Goal: Task Accomplishment & Management: Manage account settings

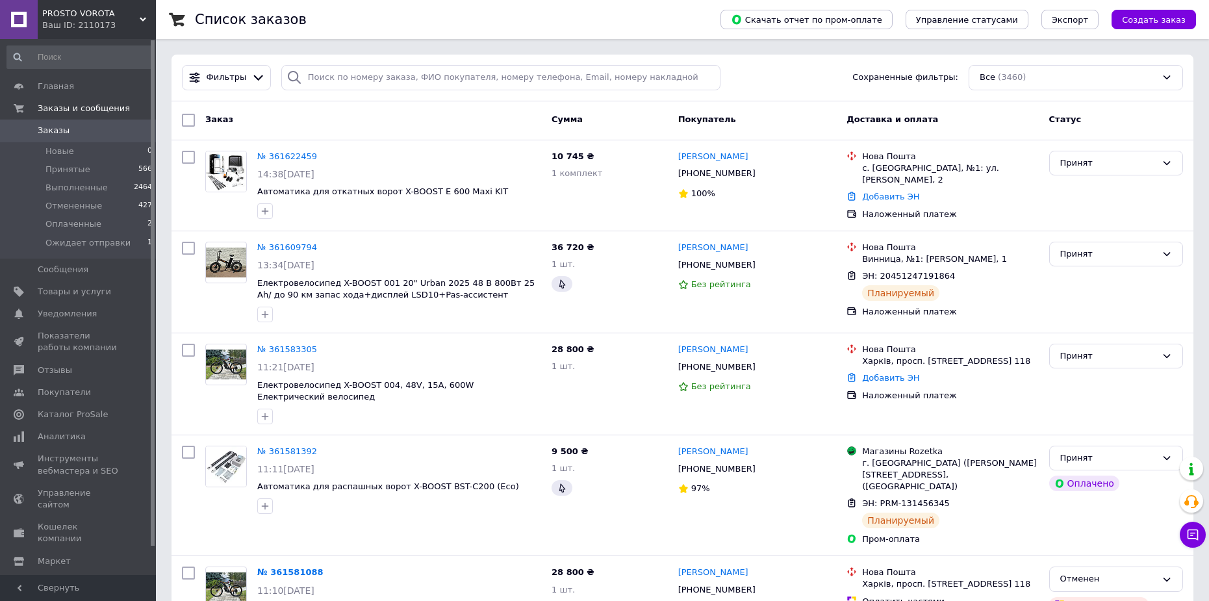
click at [67, 124] on link "Заказы 0" at bounding box center [80, 131] width 160 height 22
click at [60, 132] on span "Заказы" at bounding box center [54, 131] width 32 height 12
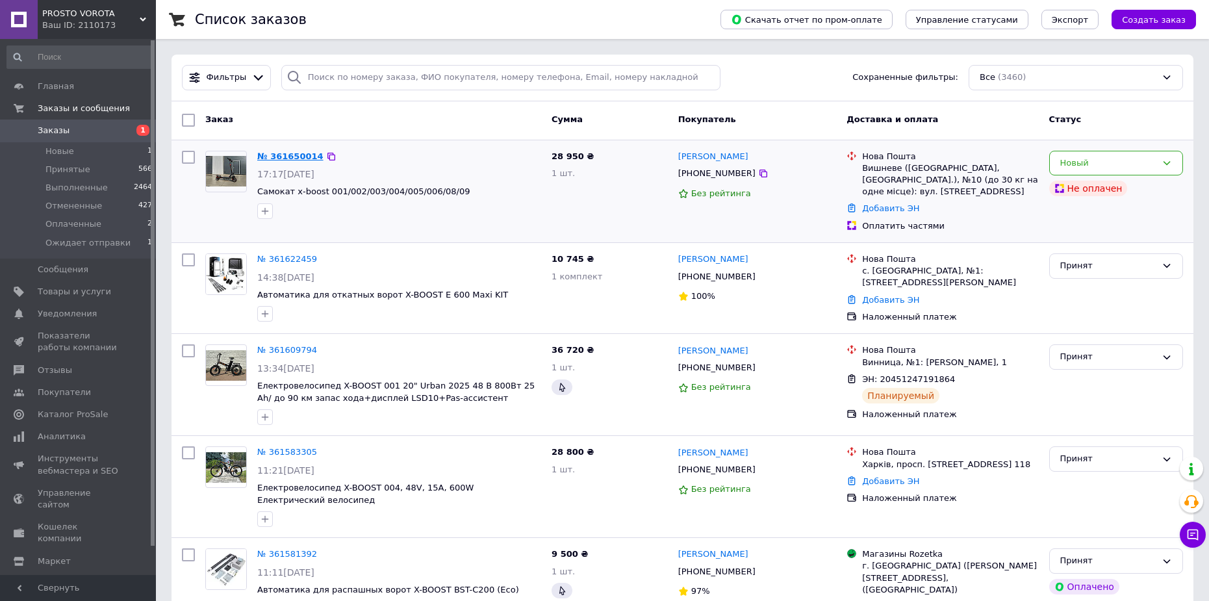
click at [296, 155] on link "№ 361650014" at bounding box center [290, 156] width 66 height 10
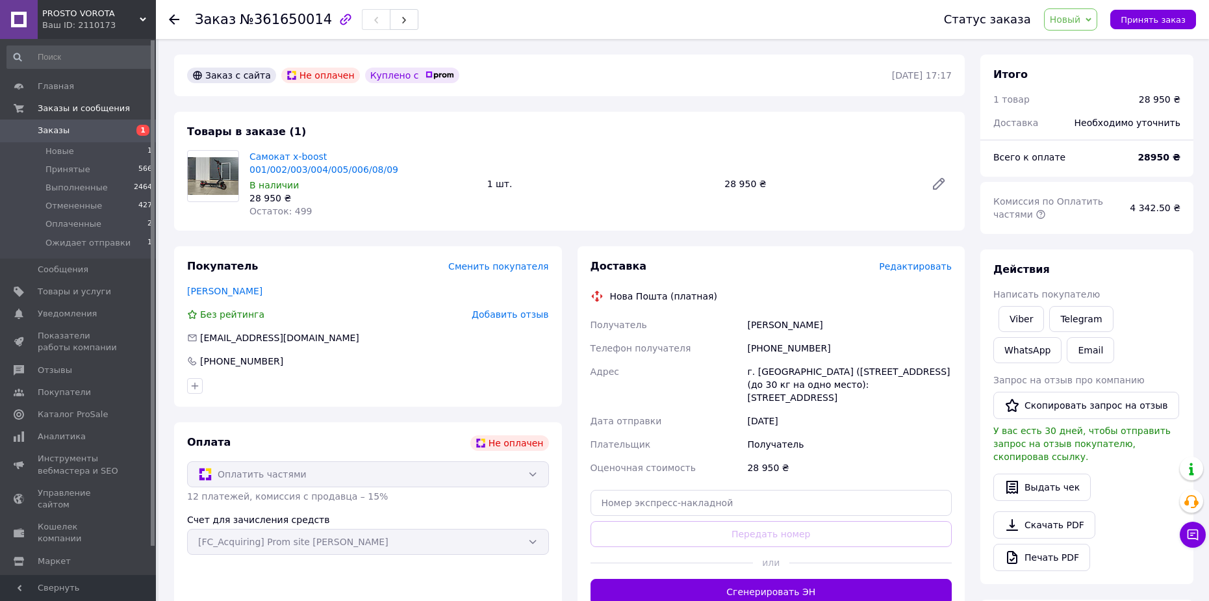
click at [45, 128] on span "Заказы" at bounding box center [54, 131] width 32 height 12
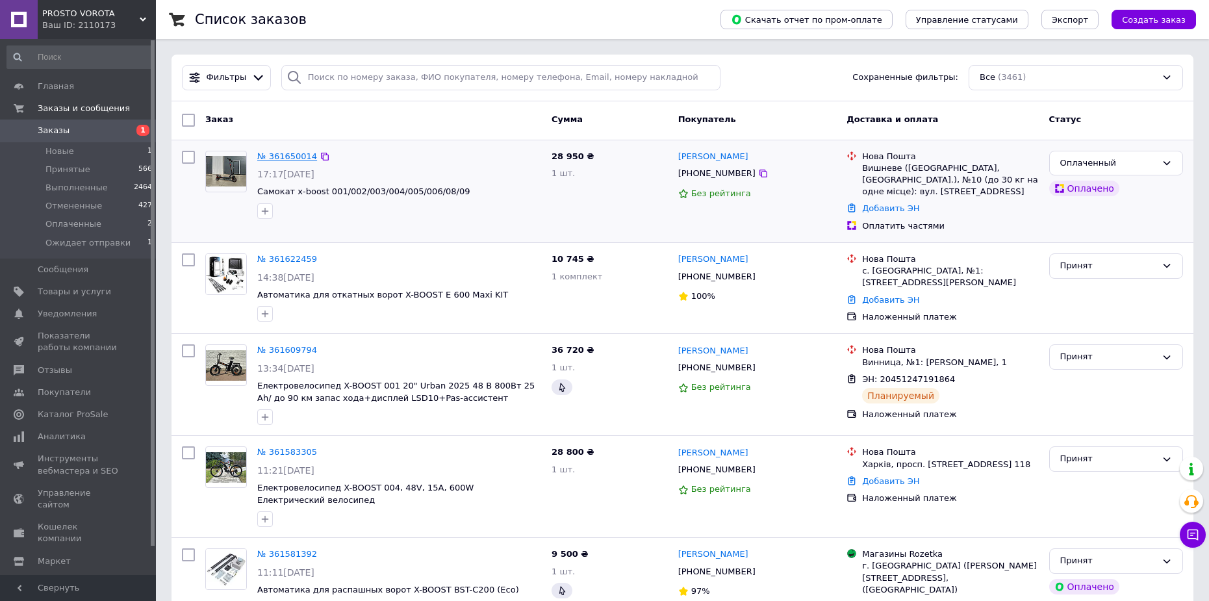
click at [276, 157] on link "№ 361650014" at bounding box center [287, 156] width 60 height 10
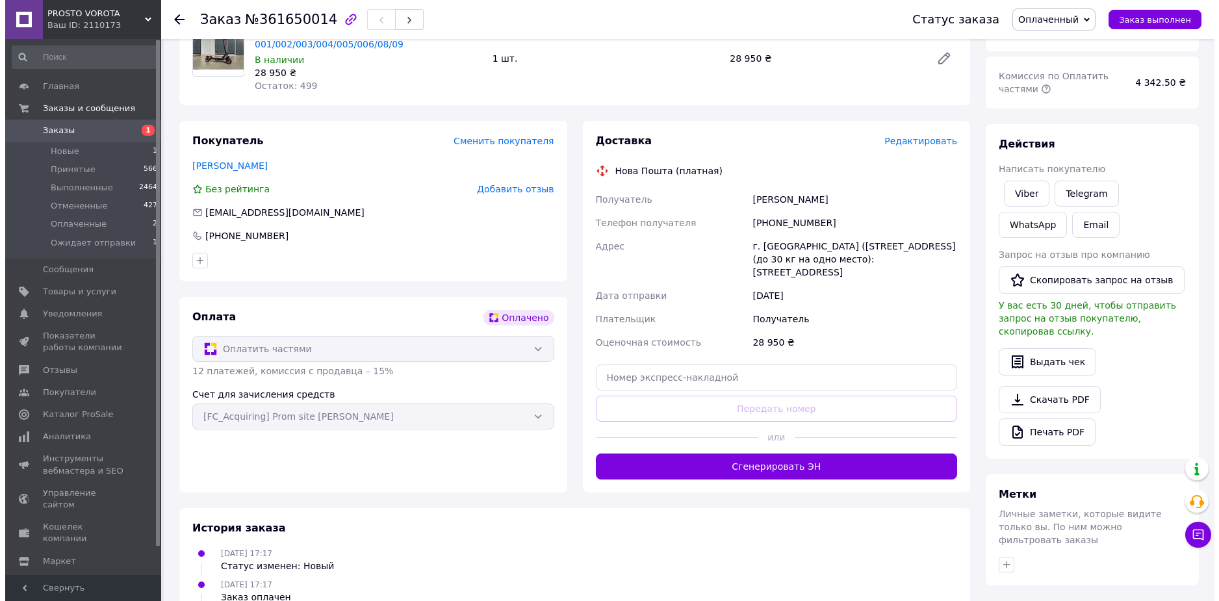
scroll to position [130, 0]
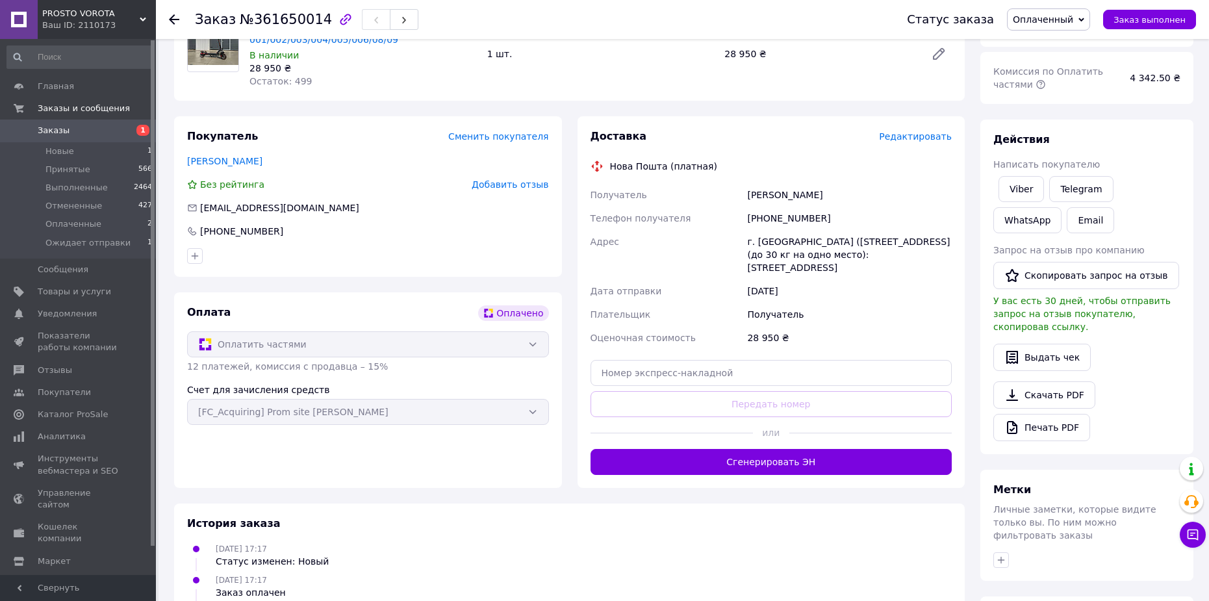
click at [919, 131] on span "Редактировать" at bounding box center [915, 136] width 73 height 10
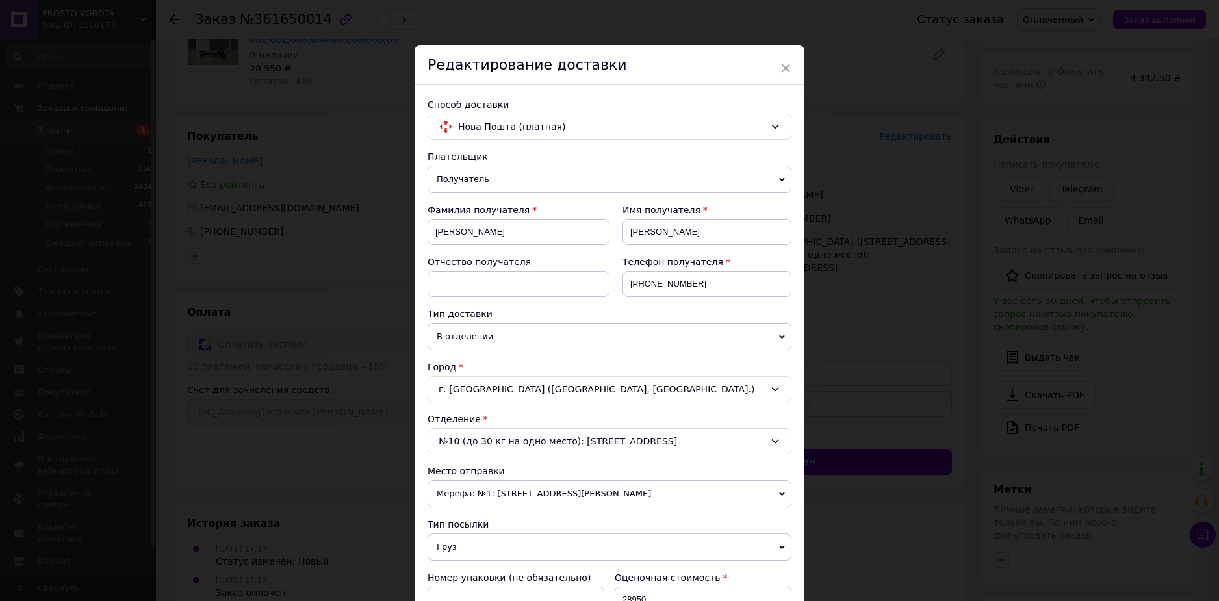
click at [530, 441] on div "№10 (до 30 кг на одно место): ул. Машиностроителей, 17-А" at bounding box center [610, 441] width 364 height 26
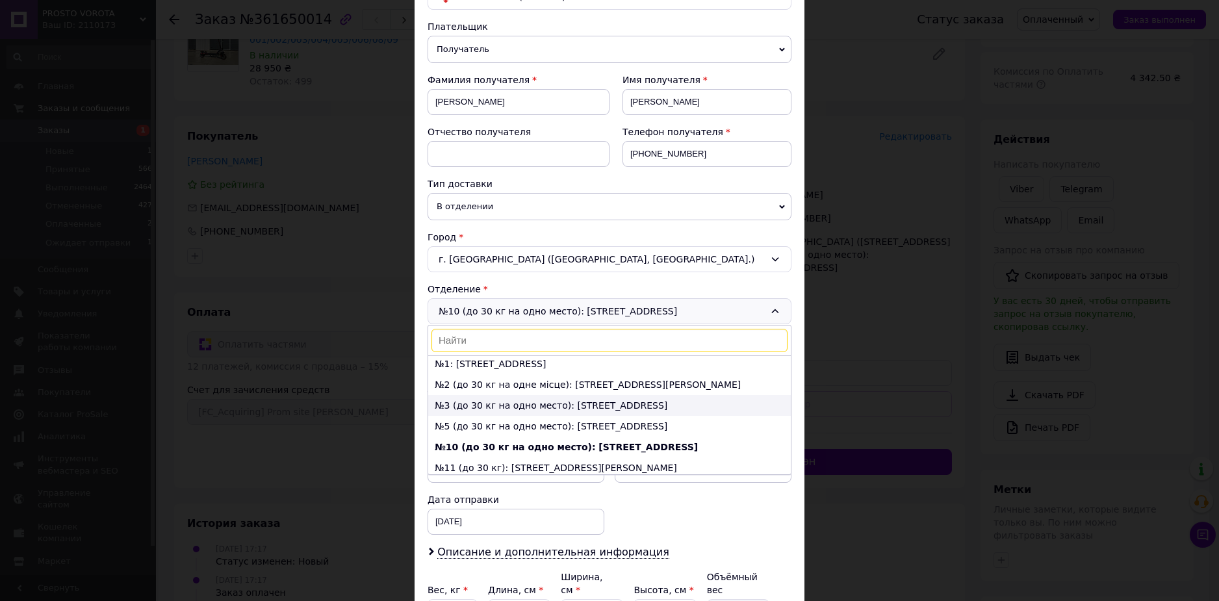
scroll to position [0, 0]
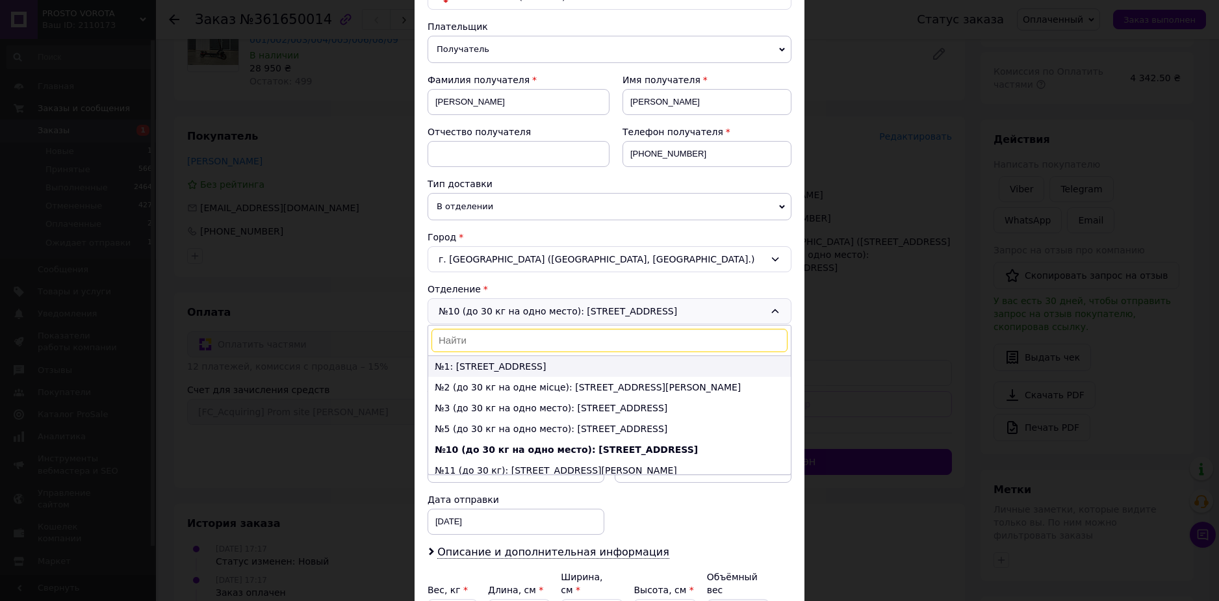
click at [510, 370] on li "№1: ул. Киевская, 4" at bounding box center [609, 366] width 363 height 21
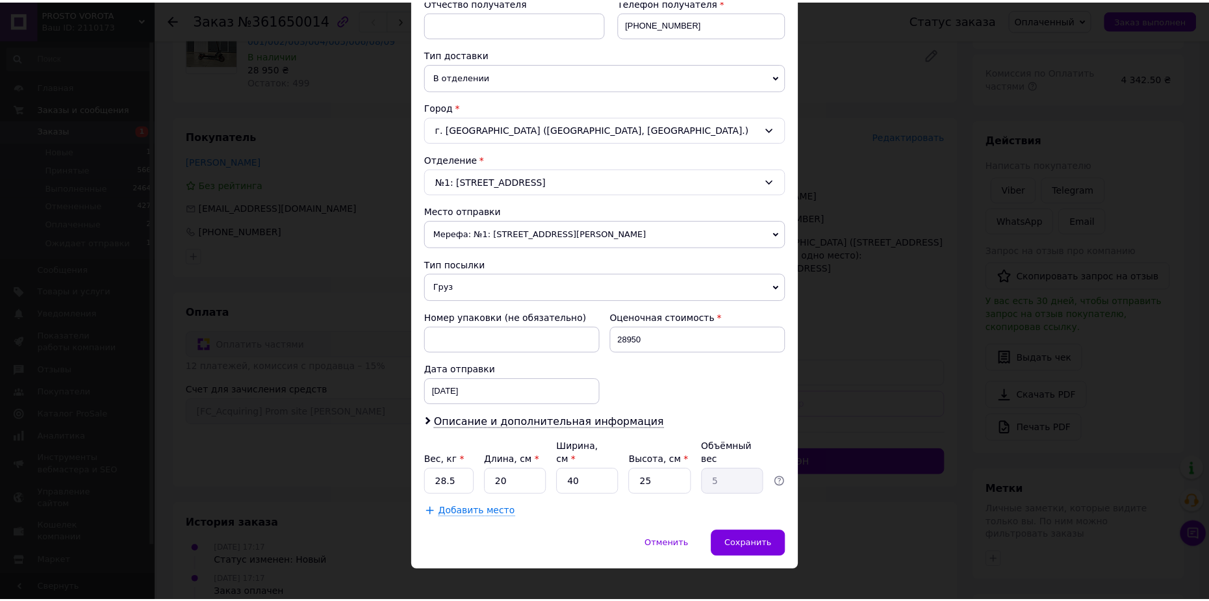
scroll to position [262, 0]
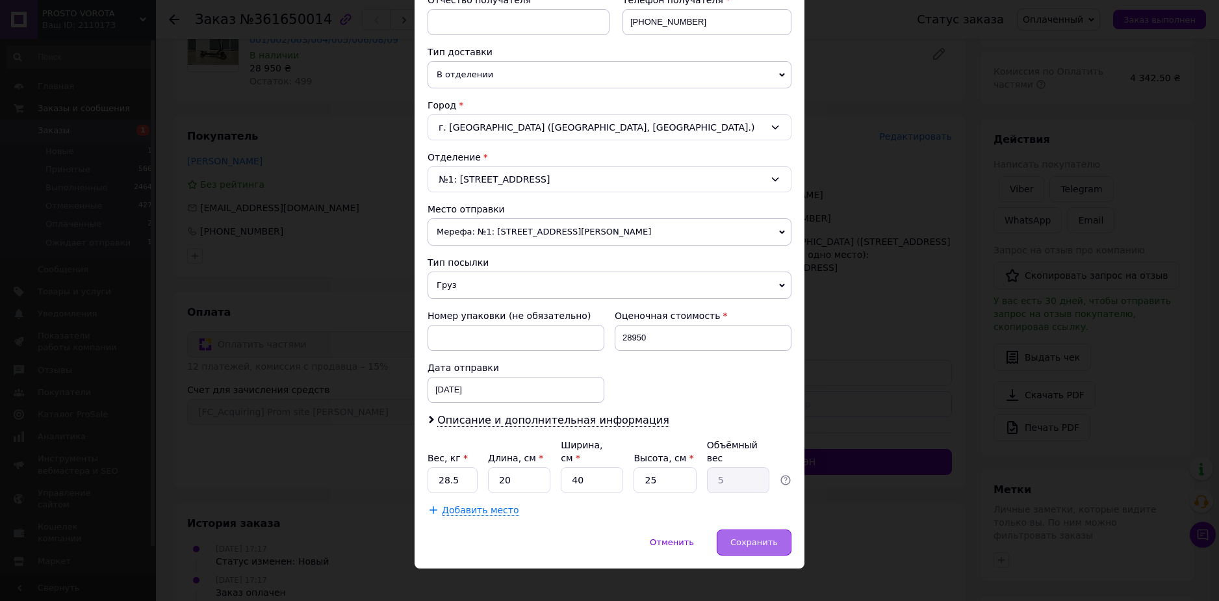
click at [765, 537] on span "Сохранить" at bounding box center [753, 542] width 47 height 10
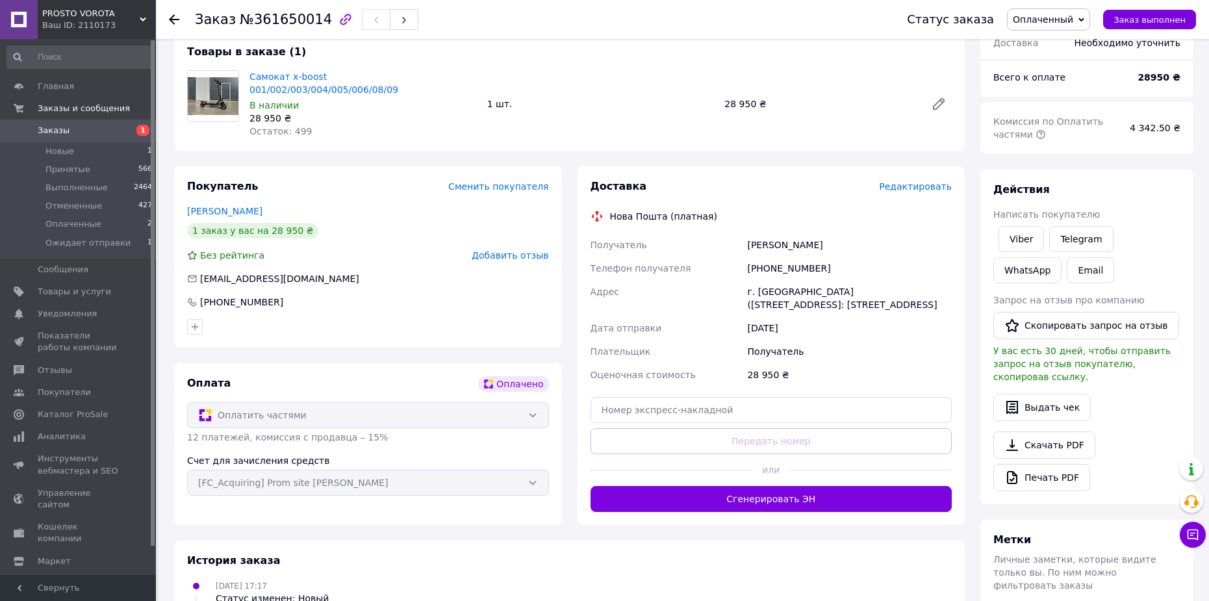
scroll to position [0, 0]
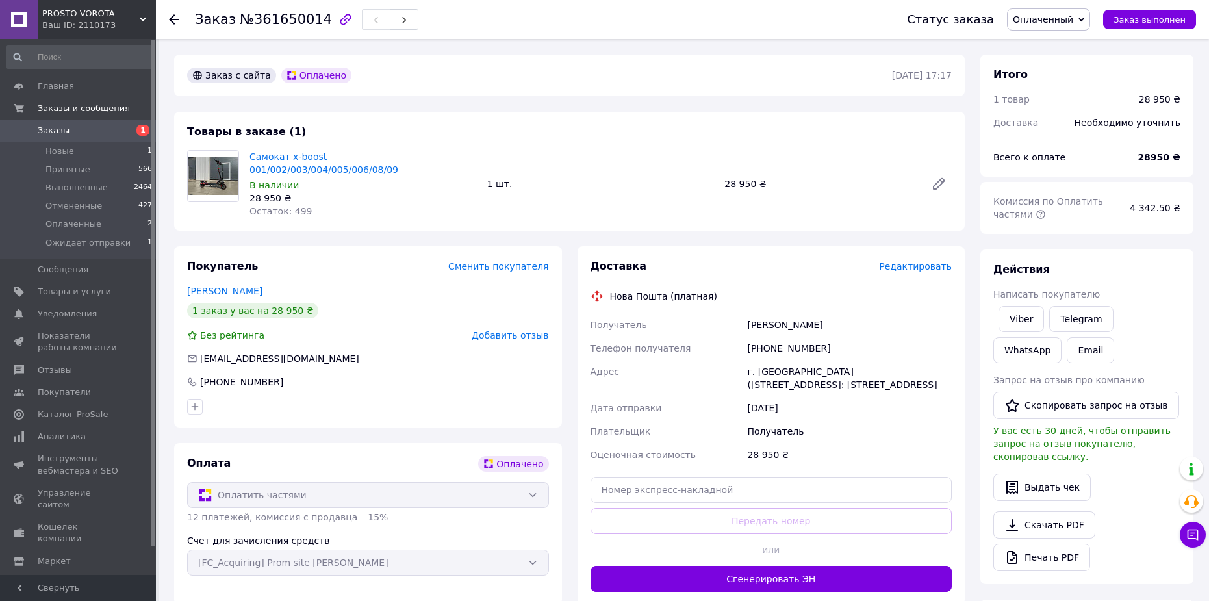
click at [97, 135] on span "Заказы" at bounding box center [79, 131] width 83 height 12
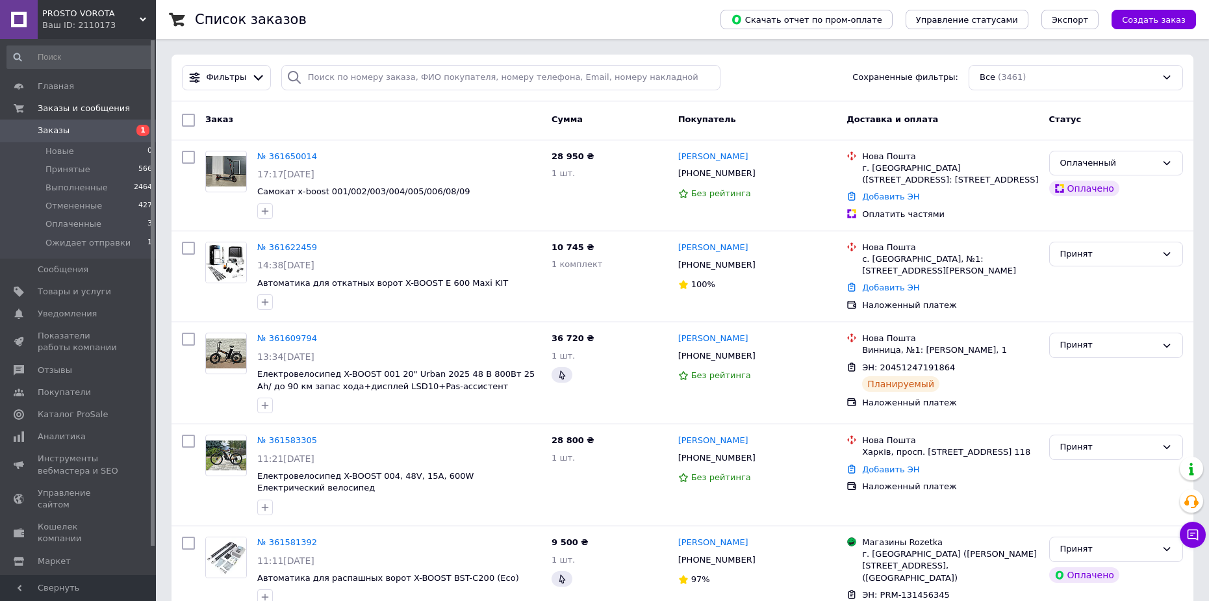
click at [81, 125] on span "Заказы" at bounding box center [79, 131] width 83 height 12
